Goal: Navigation & Orientation: Find specific page/section

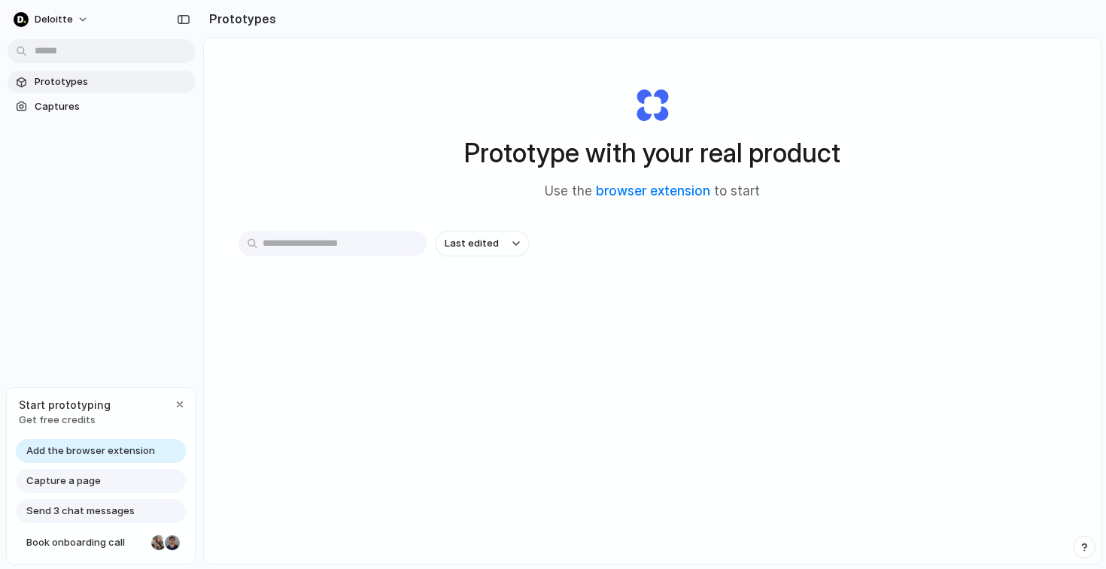
click at [156, 335] on div "Deloitte Prototypes Captures Start prototyping Get free credits Add the browser…" at bounding box center [101, 284] width 203 height 569
click at [177, 405] on div "button" at bounding box center [180, 405] width 12 height 12
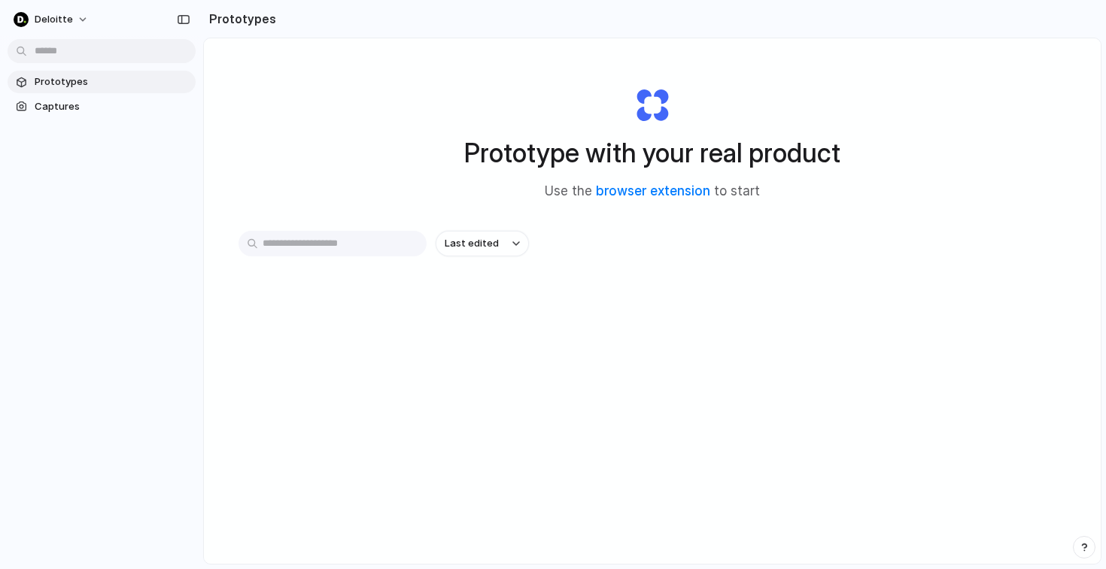
click at [219, 358] on div "Prototype with your real product Use the browser extension to start Last edited" at bounding box center [652, 340] width 897 height 605
